Goal: Task Accomplishment & Management: Use online tool/utility

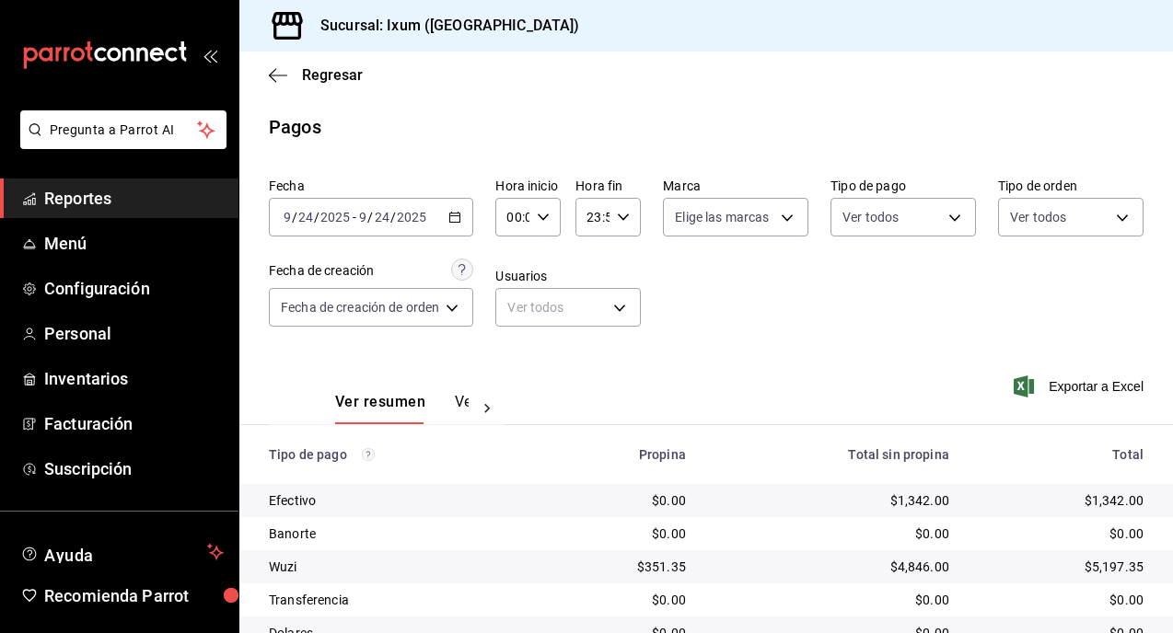
scroll to position [112, 0]
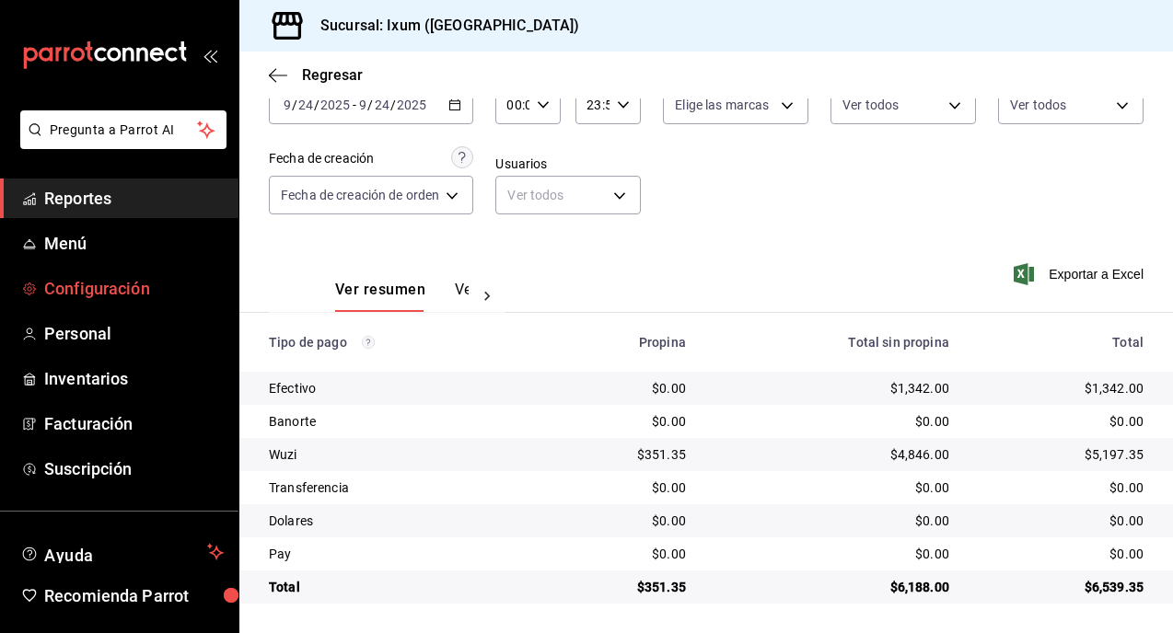
click at [82, 284] on span "Configuración" at bounding box center [134, 288] width 180 height 25
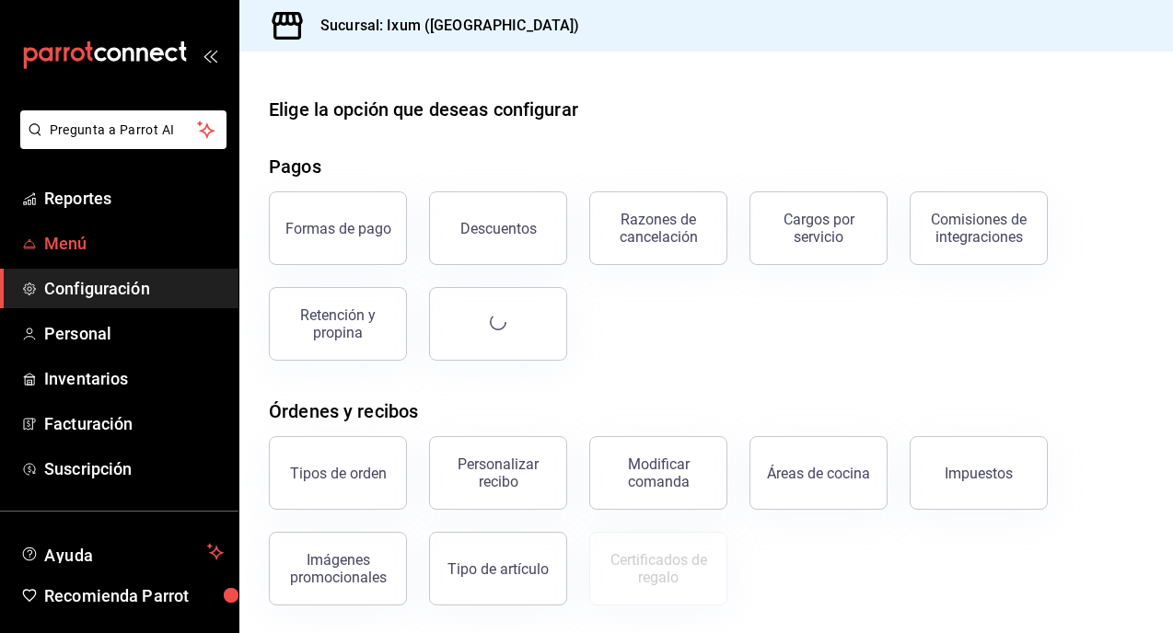
click at [72, 250] on span "Menú" at bounding box center [134, 243] width 180 height 25
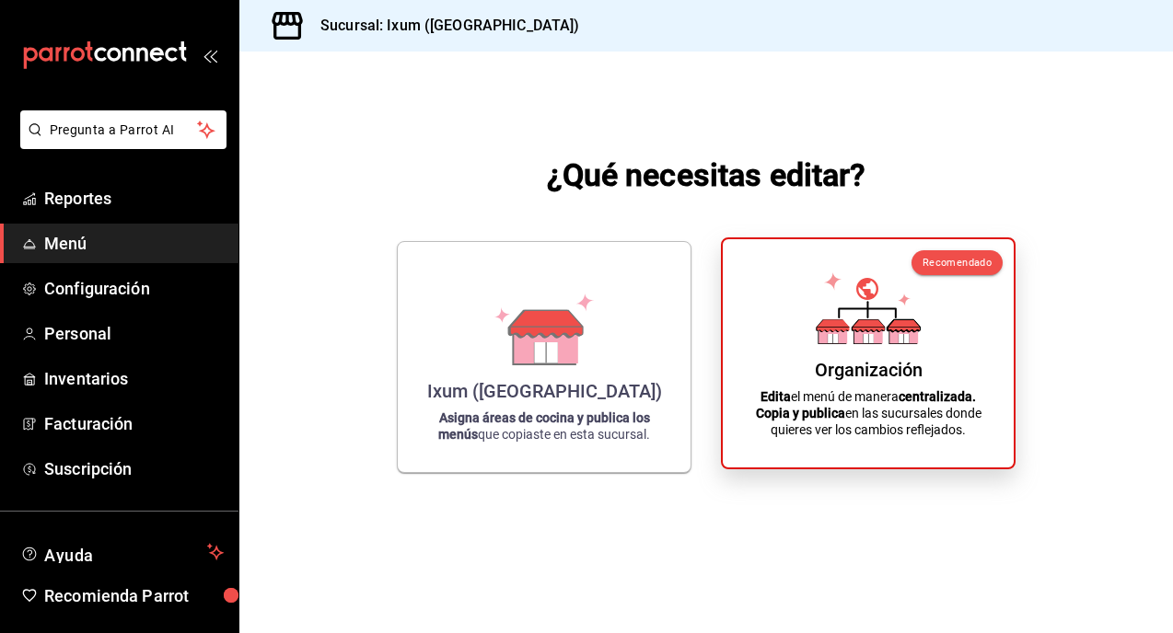
click at [800, 368] on div "Organización Edita el menú de manera centralizada. Copia y publica en las sucur…" at bounding box center [868, 353] width 247 height 199
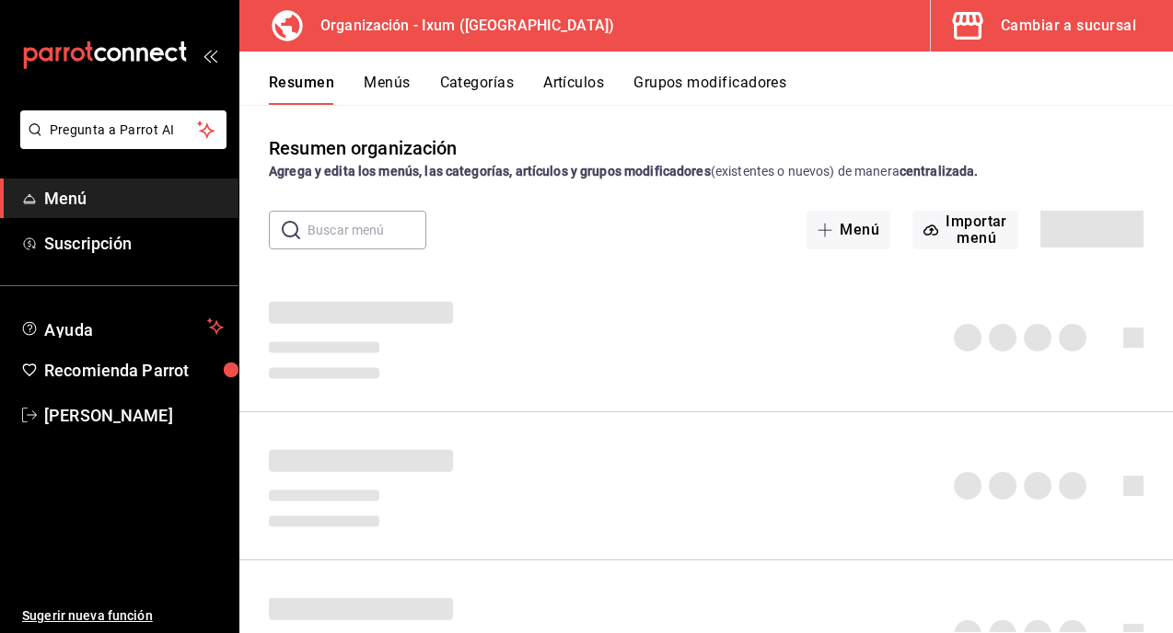
click at [374, 83] on button "Menús" at bounding box center [387, 89] width 46 height 31
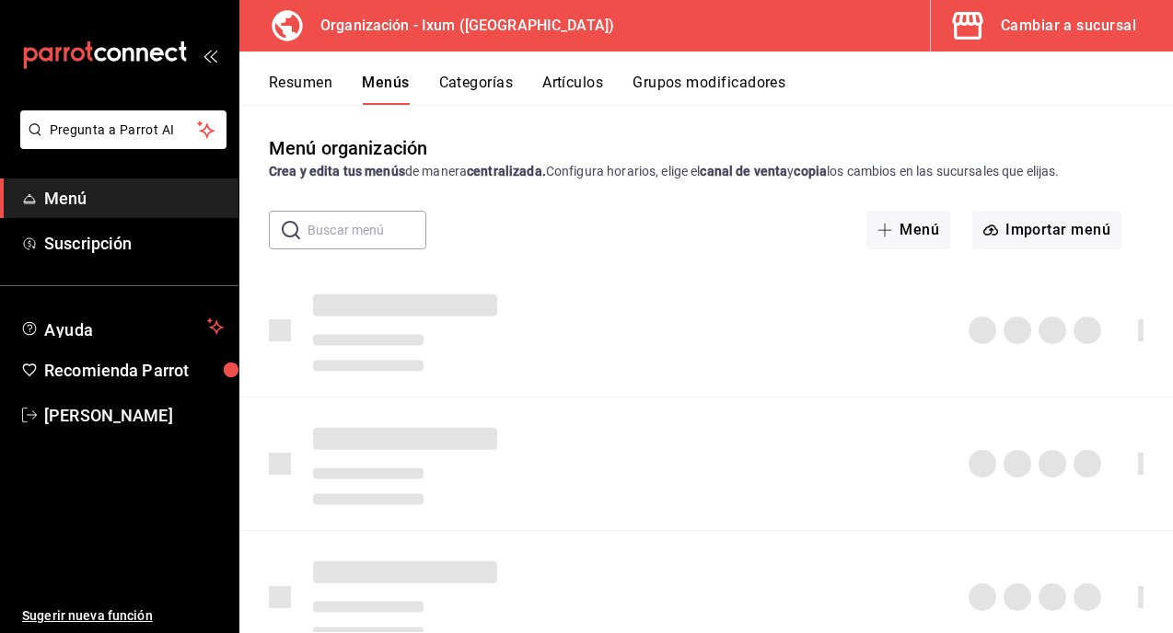
click at [275, 86] on button "Resumen" at bounding box center [301, 89] width 64 height 31
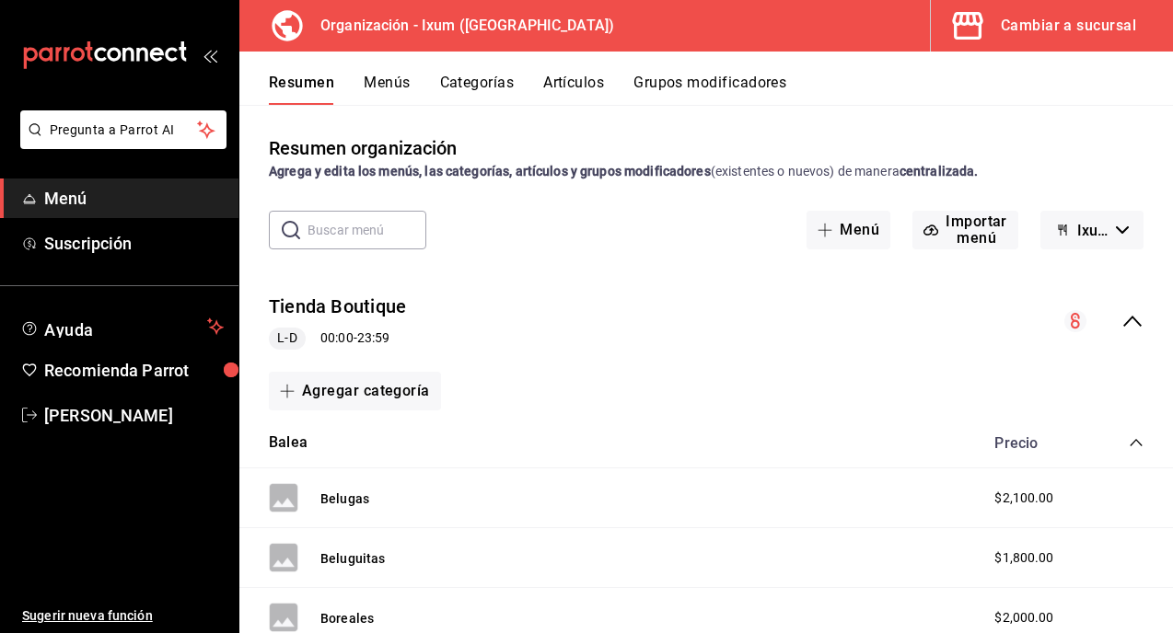
click at [1131, 320] on icon "collapse-menu-row" at bounding box center [1132, 321] width 22 height 22
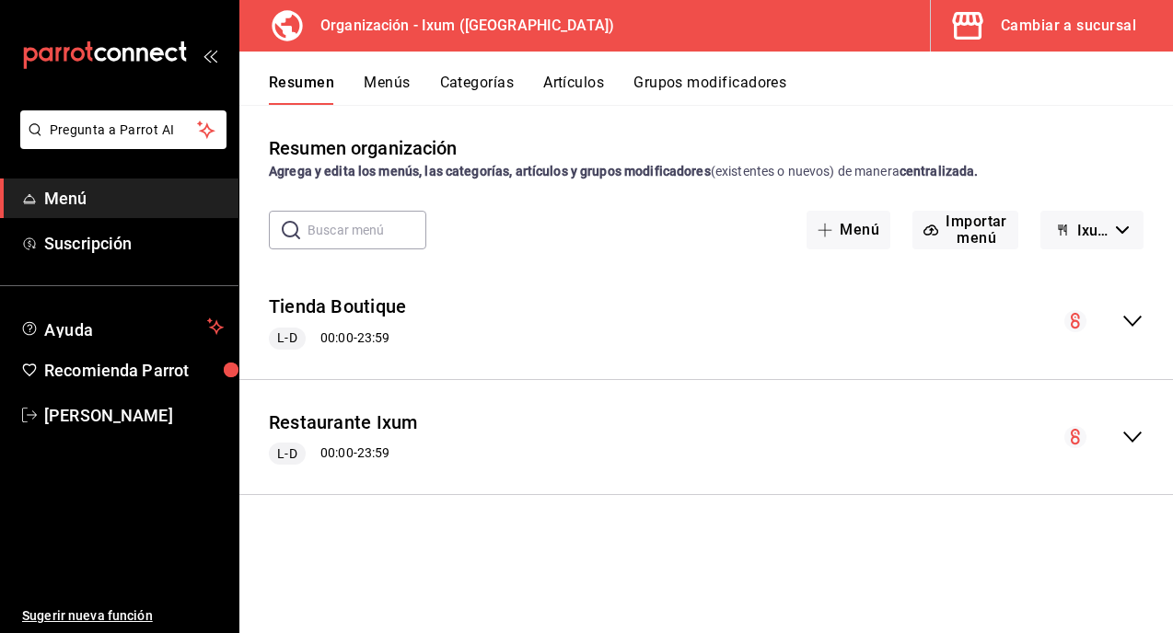
click at [1131, 437] on icon "collapse-menu-row" at bounding box center [1132, 437] width 22 height 22
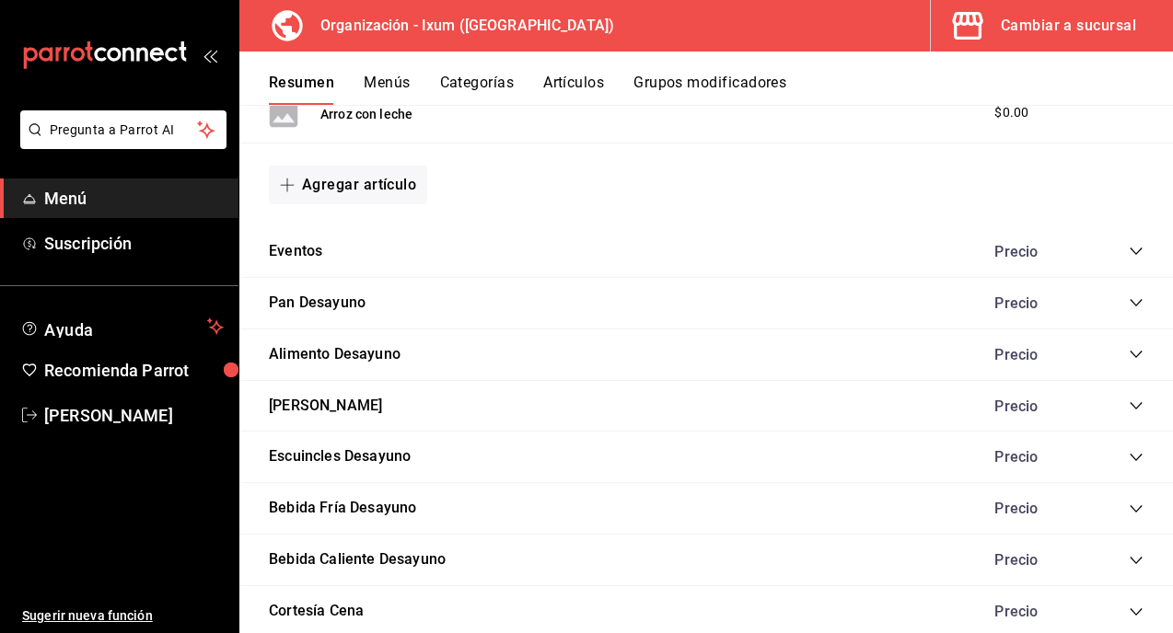
scroll to position [1207, 0]
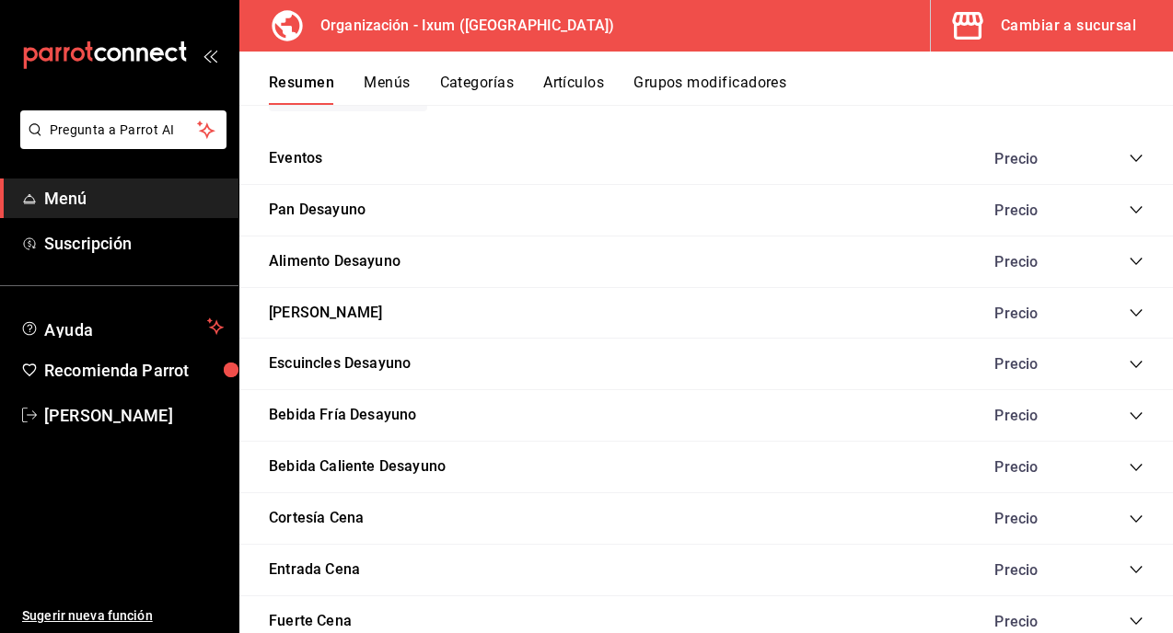
click at [1133, 161] on icon "collapse-category-row" at bounding box center [1136, 158] width 15 height 15
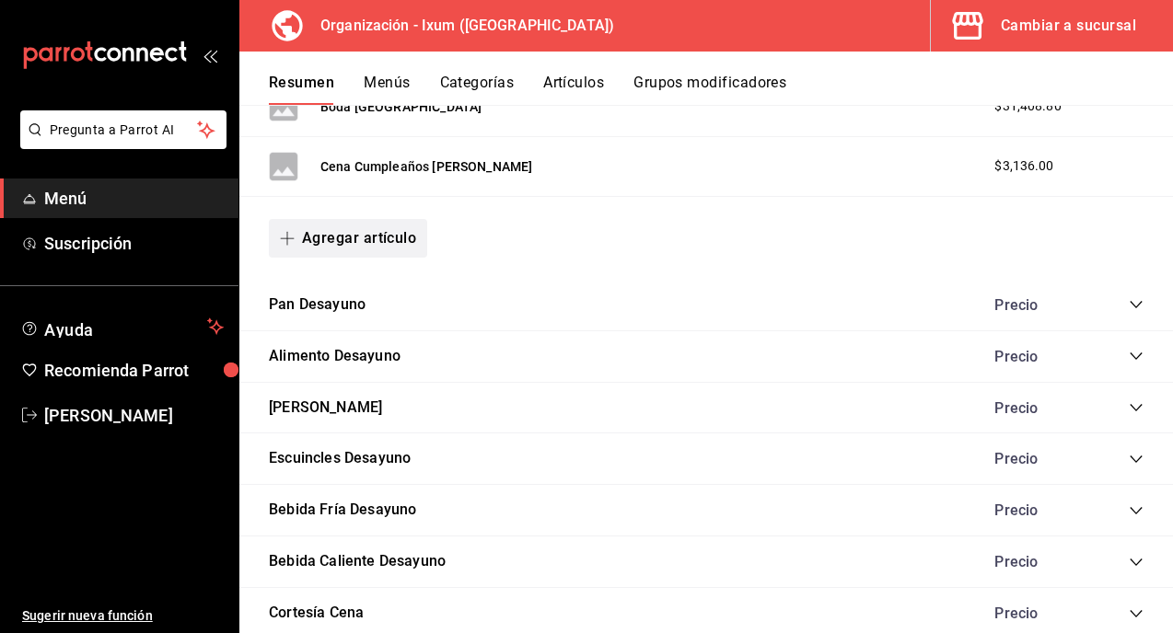
scroll to position [2149, 0]
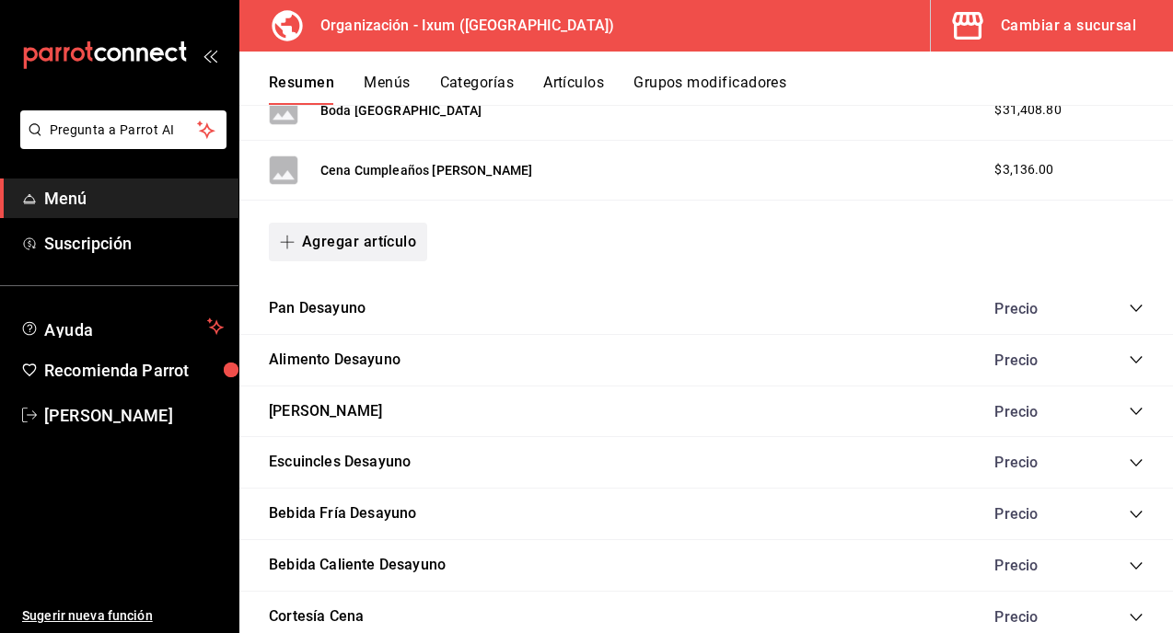
click at [342, 233] on button "Agregar artículo" at bounding box center [348, 242] width 158 height 39
click at [355, 338] on li "Artículo nuevo" at bounding box center [341, 336] width 145 height 45
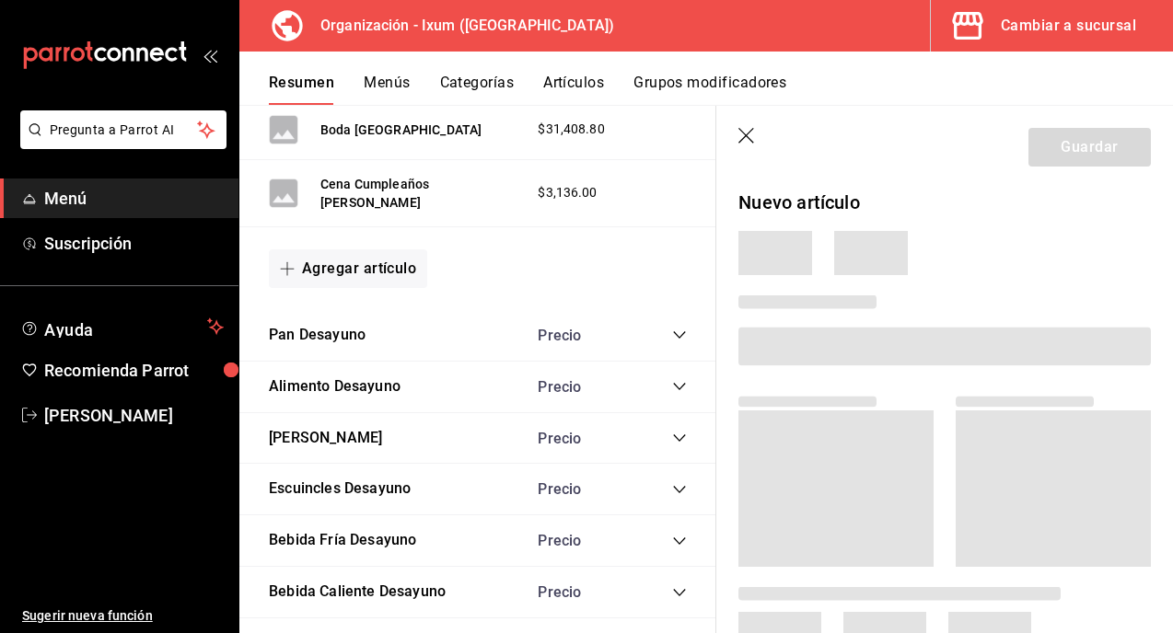
click at [269, 249] on button "Agregar artículo" at bounding box center [348, 268] width 158 height 39
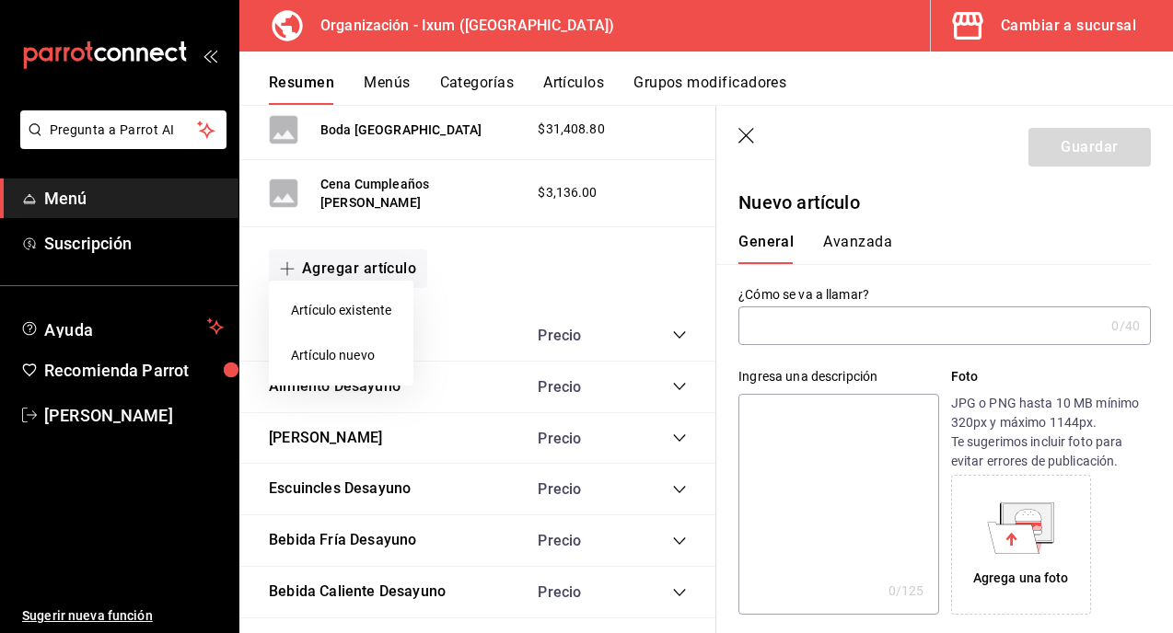
click at [771, 309] on div at bounding box center [586, 316] width 1173 height 633
click at [775, 328] on input "text" at bounding box center [920, 325] width 365 height 37
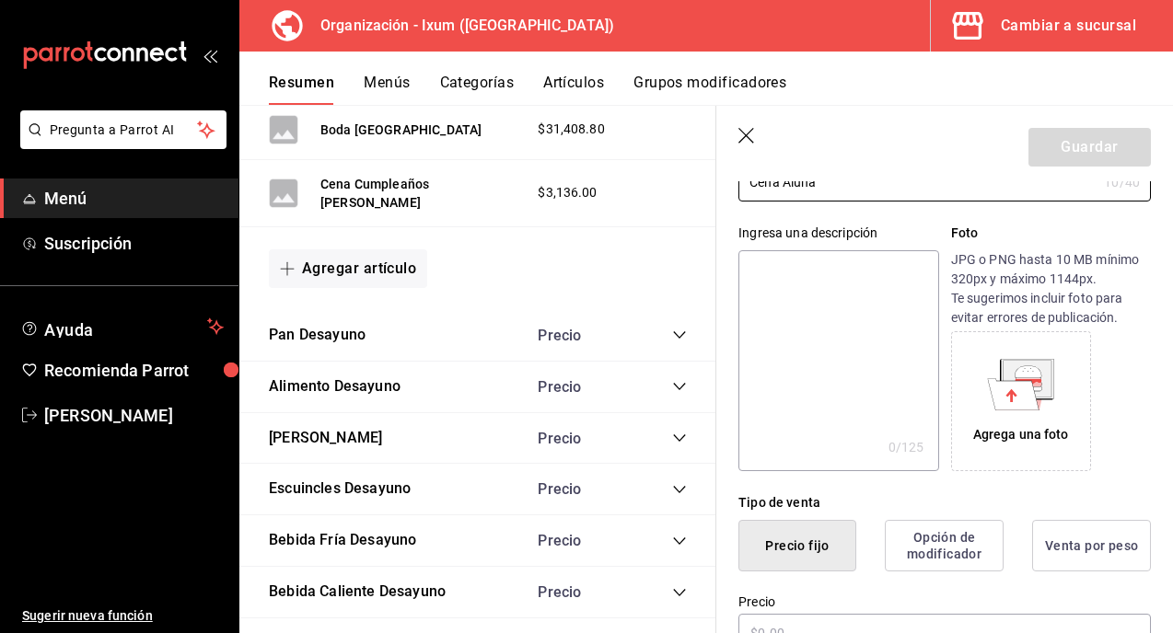
scroll to position [313, 0]
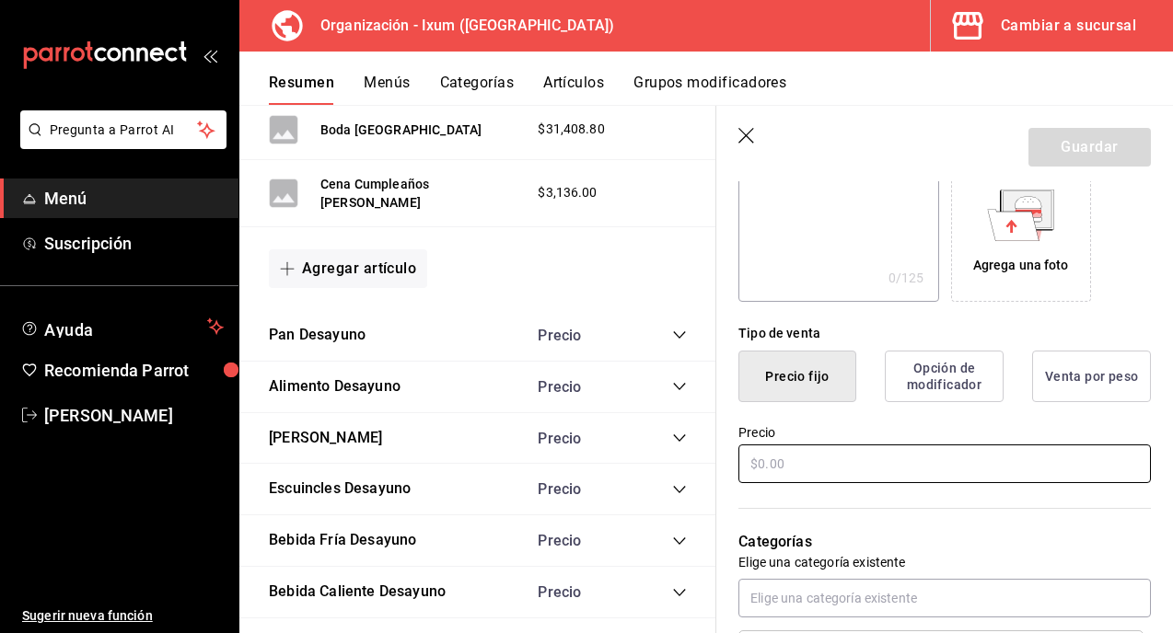
type input "Cena Aluna"
click at [828, 470] on input "text" at bounding box center [944, 464] width 412 height 39
type input "$3360.00"
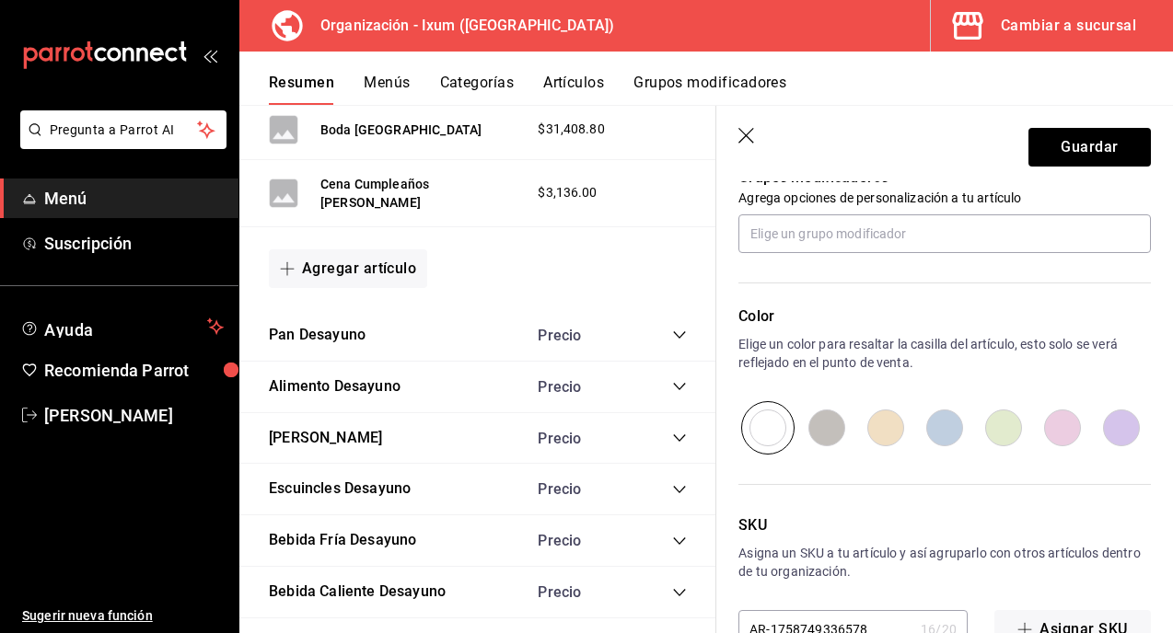
scroll to position [899, 0]
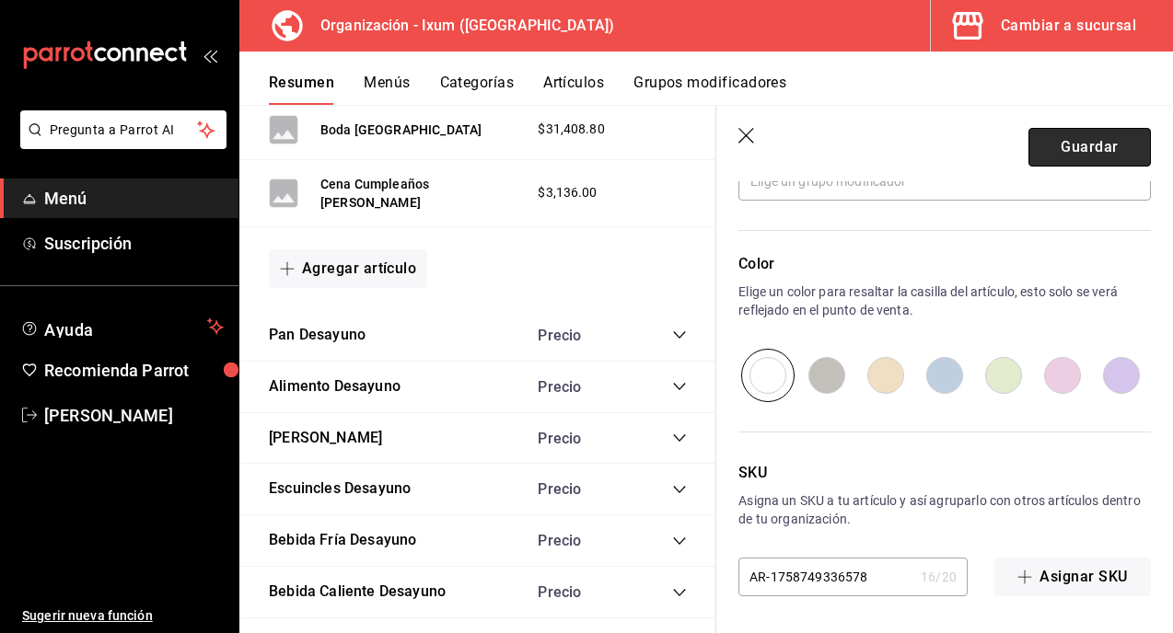
click at [1085, 154] on button "Guardar" at bounding box center [1089, 147] width 122 height 39
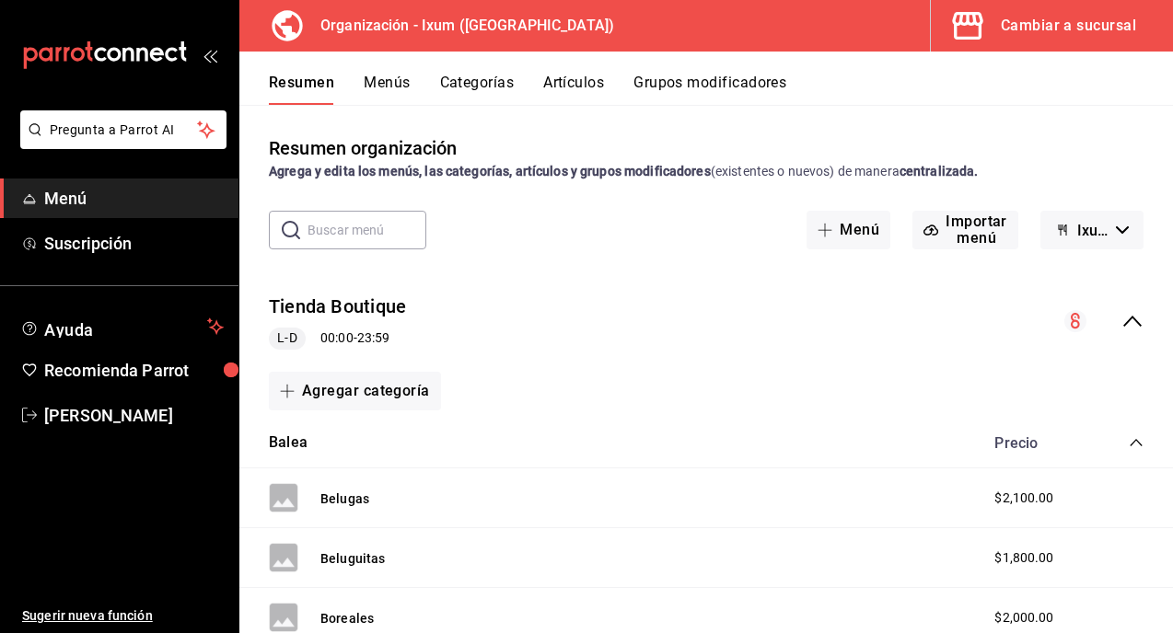
click at [1130, 318] on icon "collapse-menu-row" at bounding box center [1132, 321] width 22 height 22
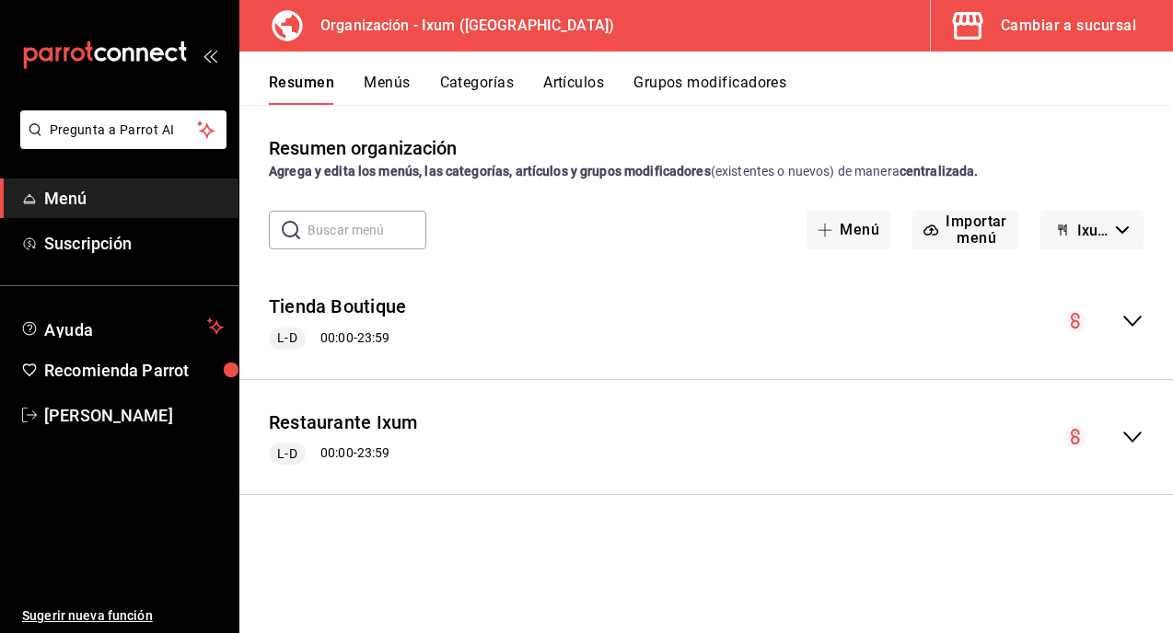
click at [389, 87] on button "Menús" at bounding box center [387, 89] width 46 height 31
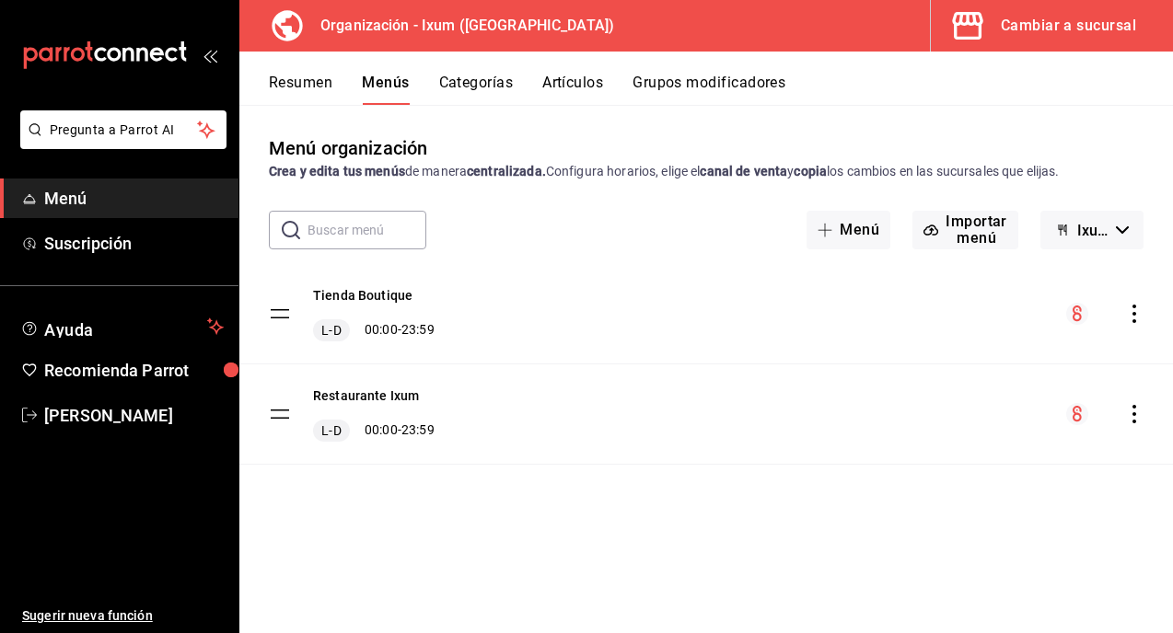
click at [1140, 423] on div "menu-maker-table" at bounding box center [1104, 414] width 77 height 22
click at [1131, 413] on icon "actions" at bounding box center [1134, 414] width 18 height 18
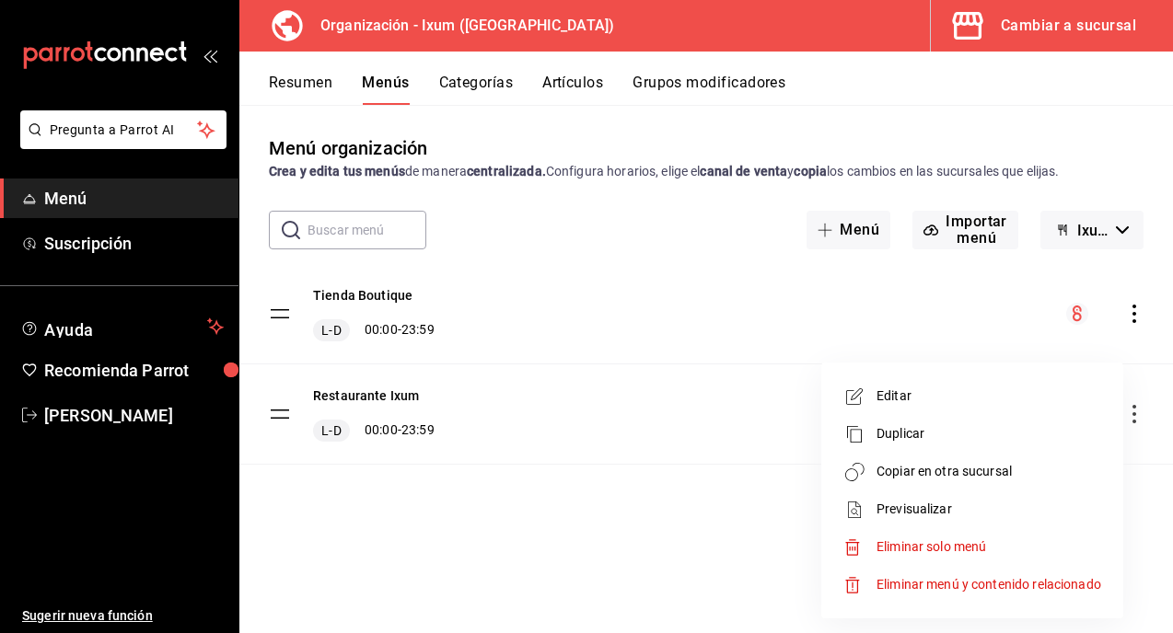
click at [914, 470] on span "Copiar en otra sucursal" at bounding box center [988, 471] width 225 height 19
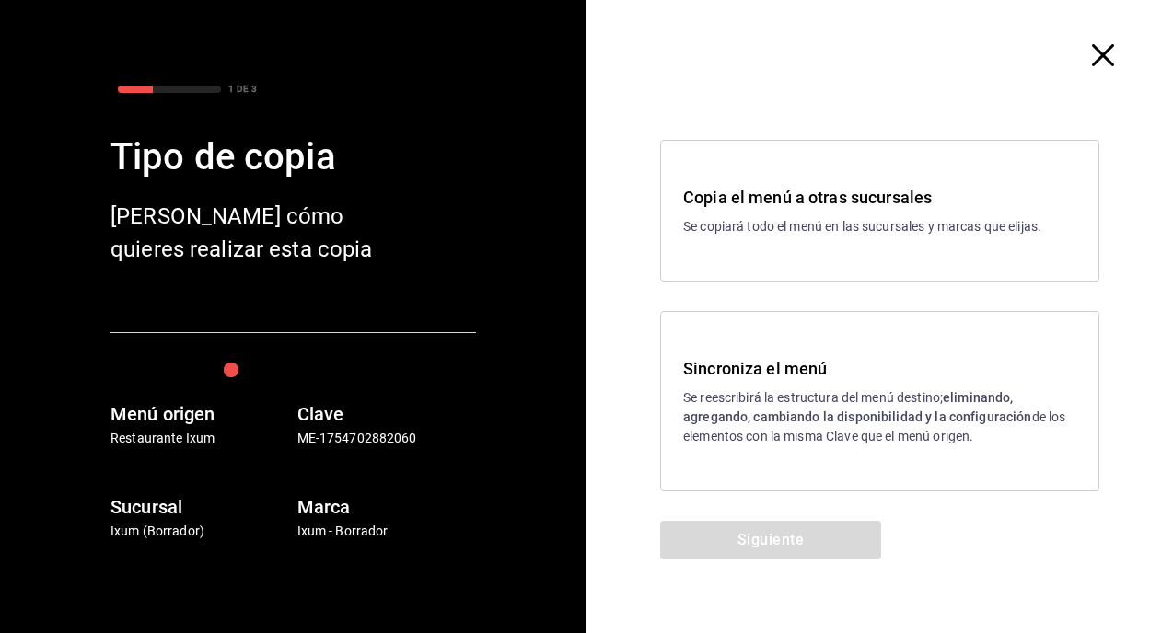
click at [762, 421] on strong "eliminando, agregando, cambiando la disponibilidad y la configuración" at bounding box center [857, 407] width 349 height 34
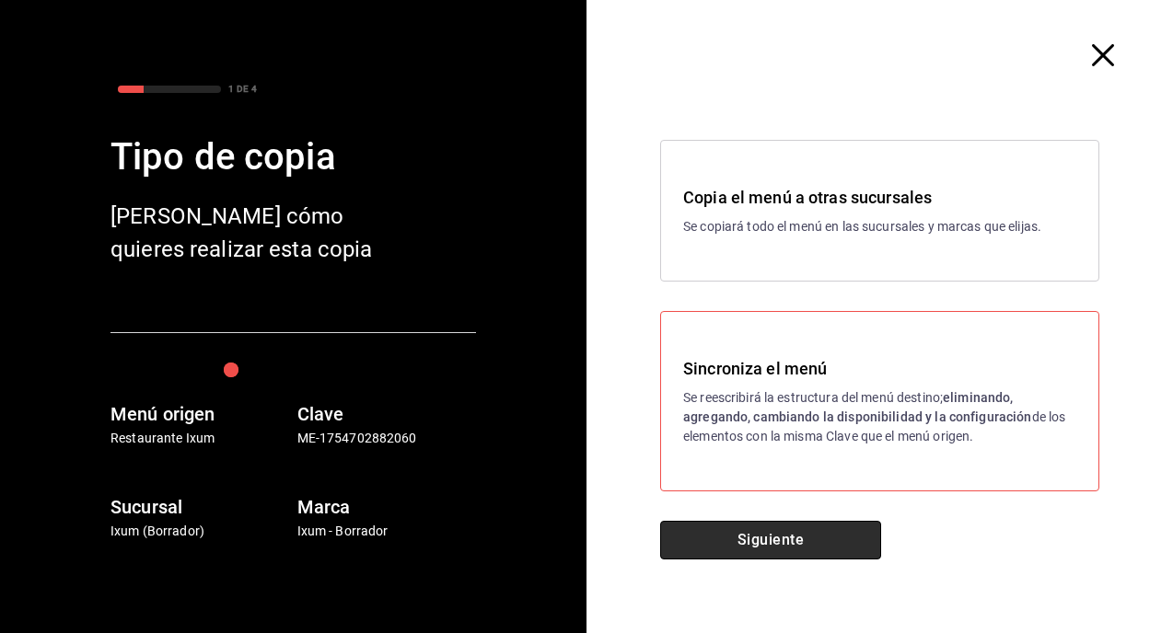
click at [753, 539] on button "Siguiente" at bounding box center [770, 540] width 221 height 39
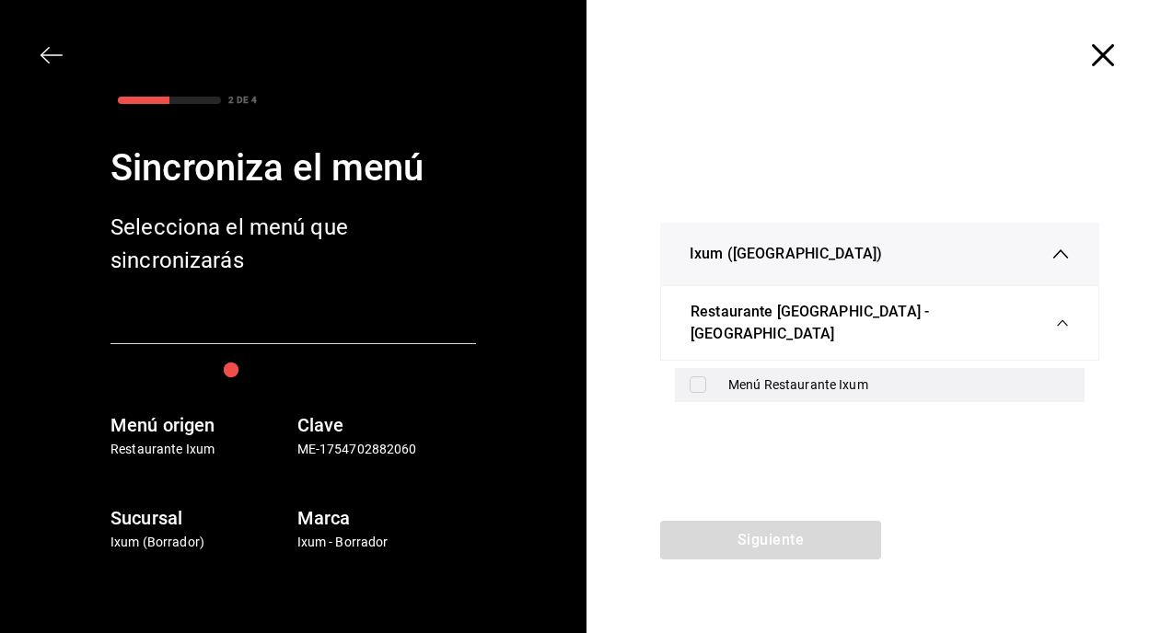
click at [697, 382] on input "checkbox" at bounding box center [698, 385] width 17 height 17
checkbox input "true"
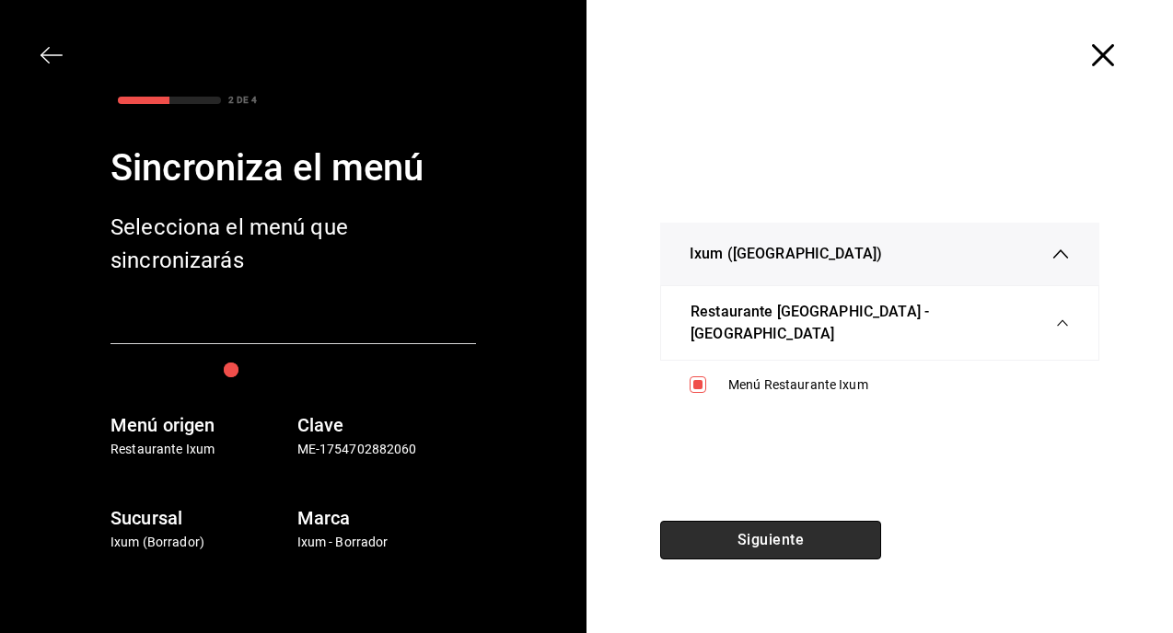
click at [731, 534] on button "Siguiente" at bounding box center [770, 540] width 221 height 39
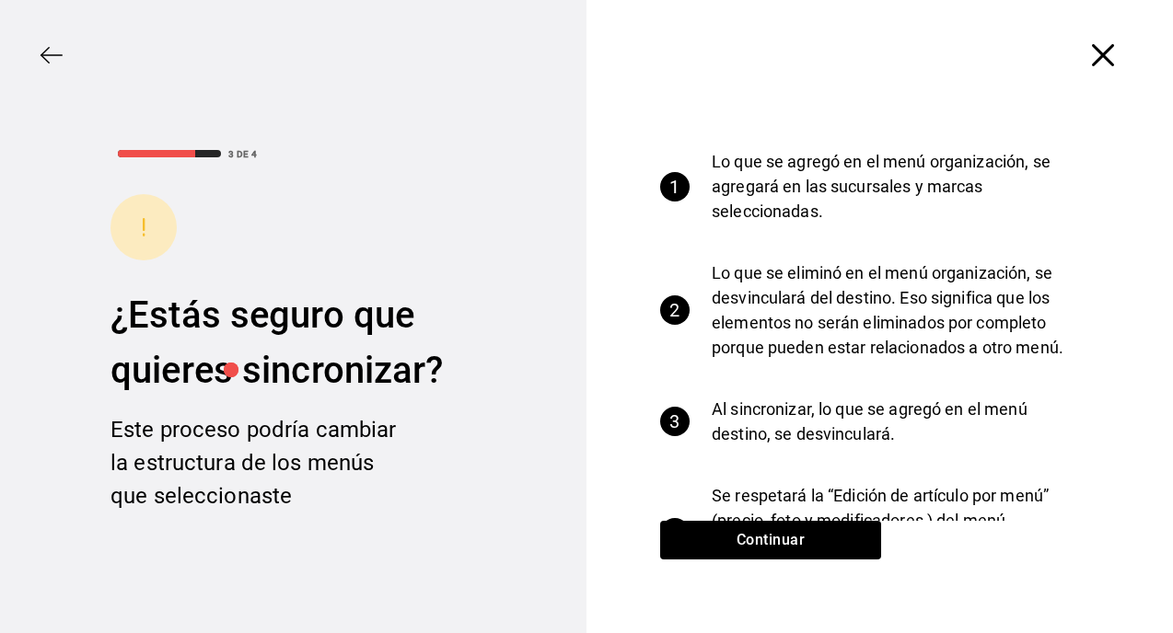
click at [746, 563] on div "Continuar" at bounding box center [770, 577] width 368 height 112
click at [774, 543] on button "Continuar" at bounding box center [770, 540] width 221 height 39
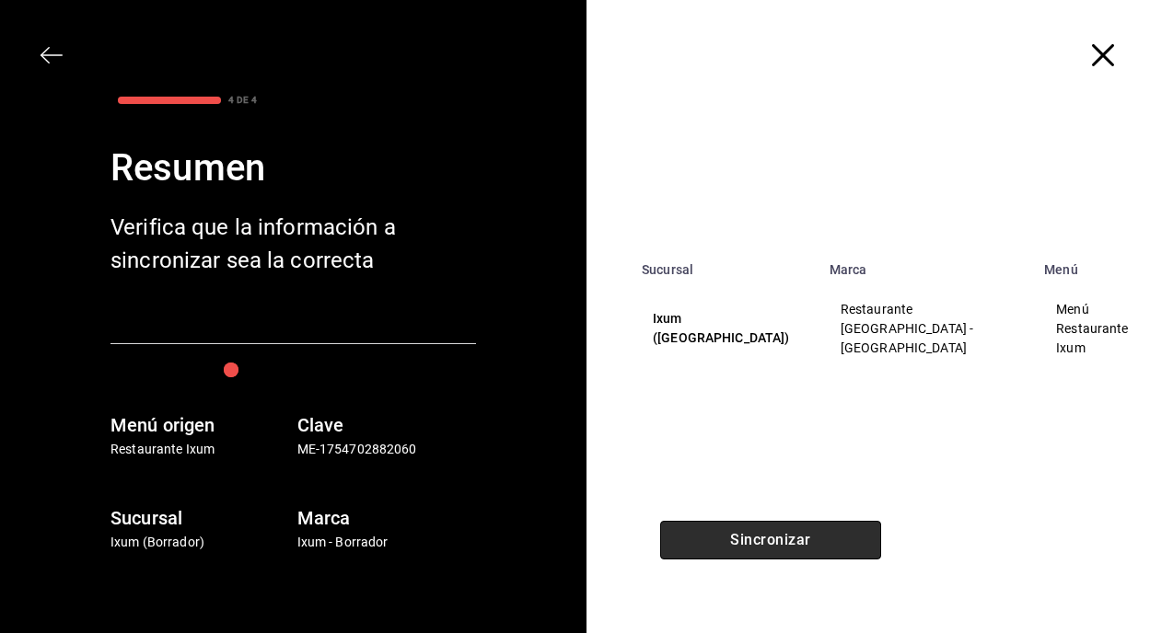
click at [774, 542] on button "Sincronizar" at bounding box center [770, 540] width 221 height 39
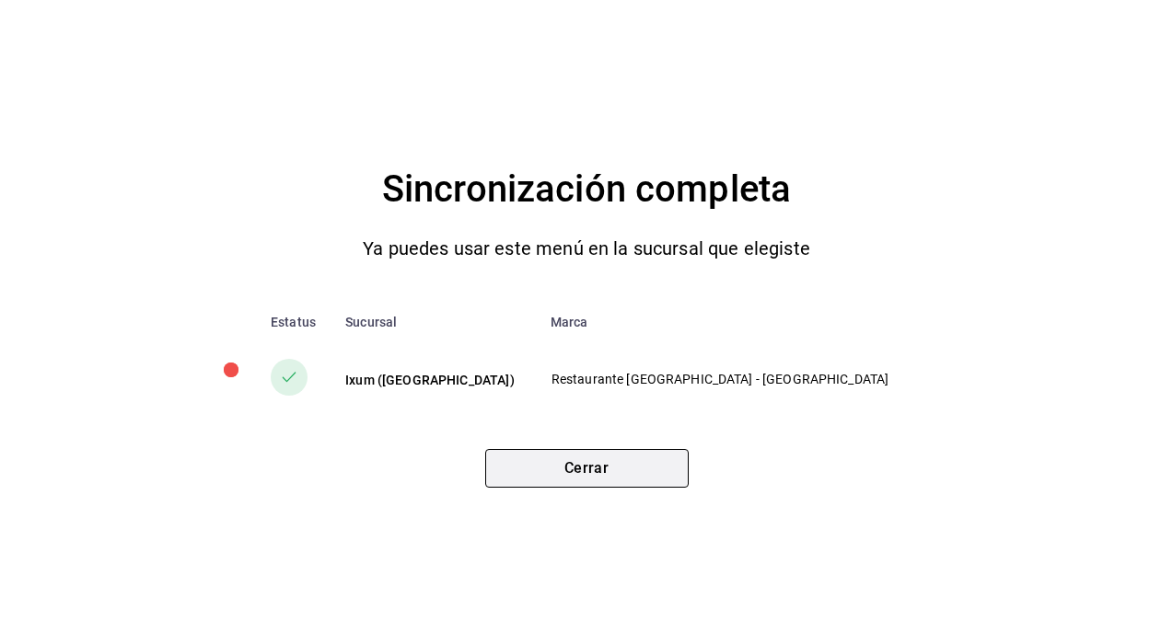
click at [609, 463] on button "Cerrar" at bounding box center [586, 468] width 203 height 39
